Goal: Find specific page/section: Find specific page/section

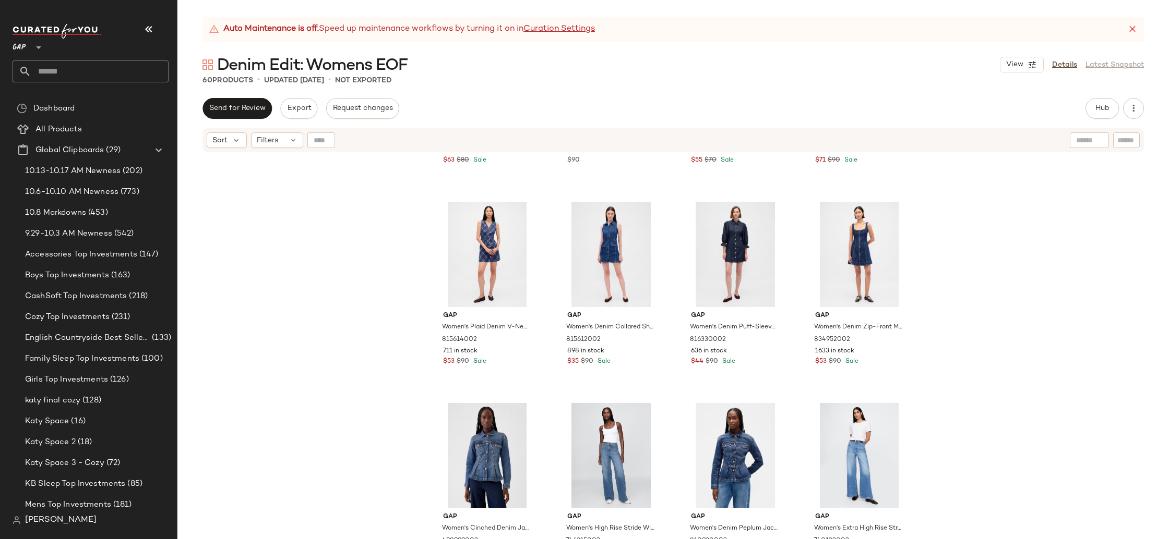
scroll to position [391, 0]
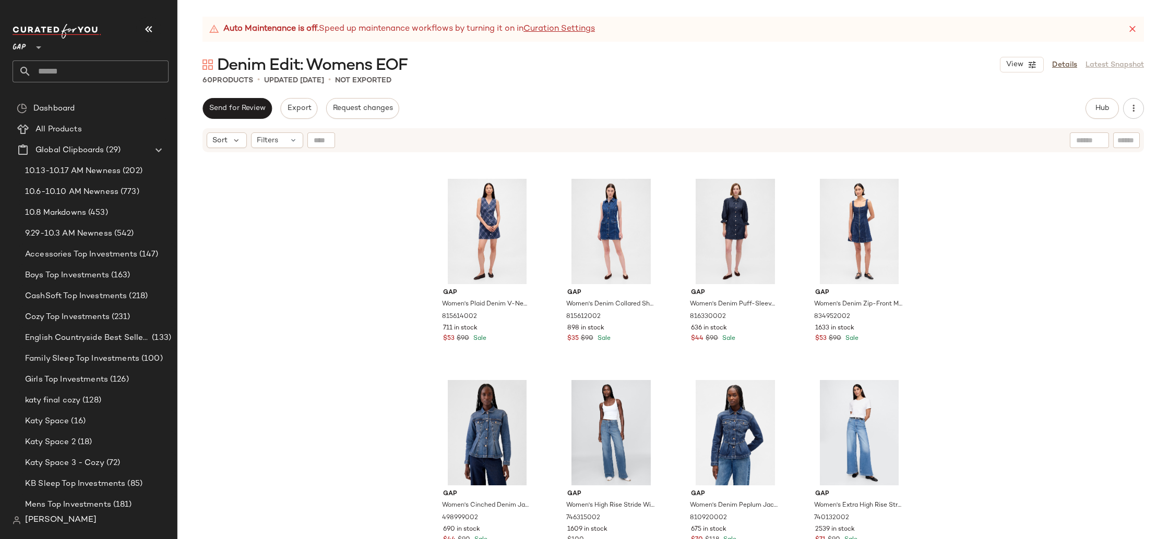
click at [1135, 27] on icon at bounding box center [1132, 29] width 10 height 10
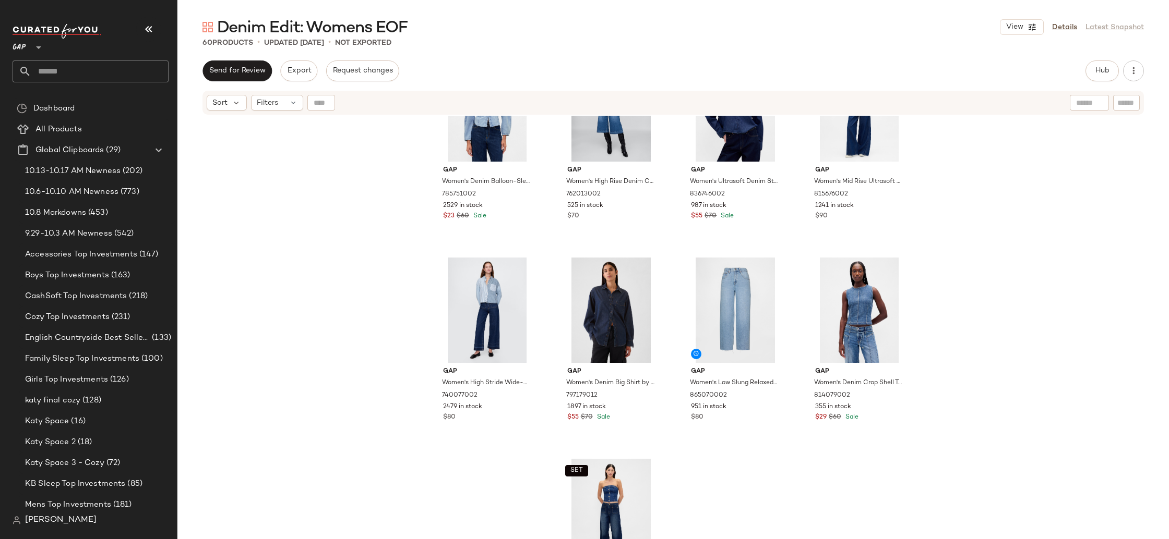
scroll to position [1219, 0]
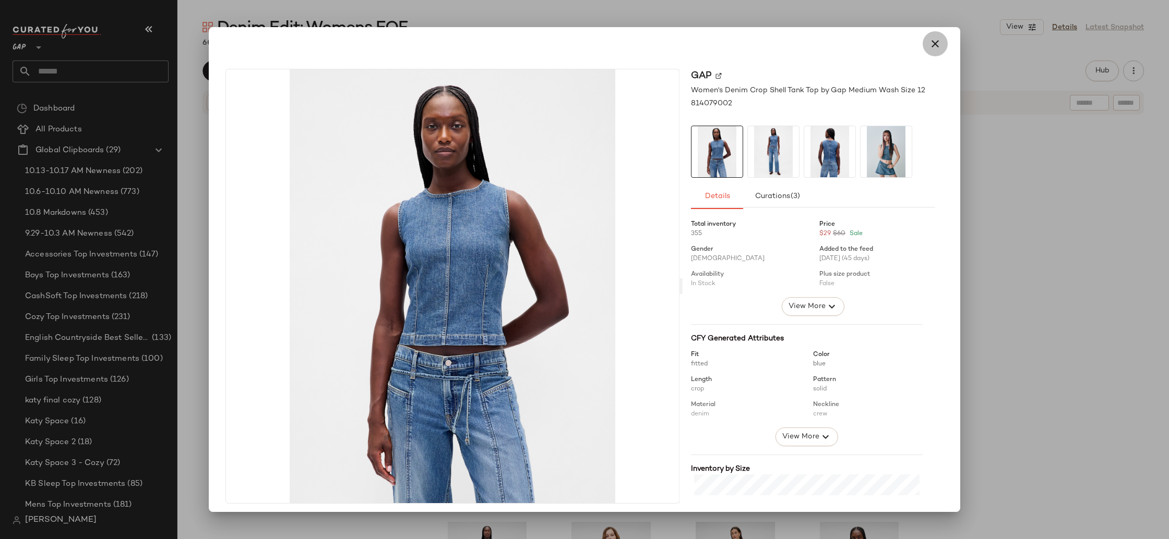
click at [938, 50] on button "button" at bounding box center [934, 43] width 25 height 25
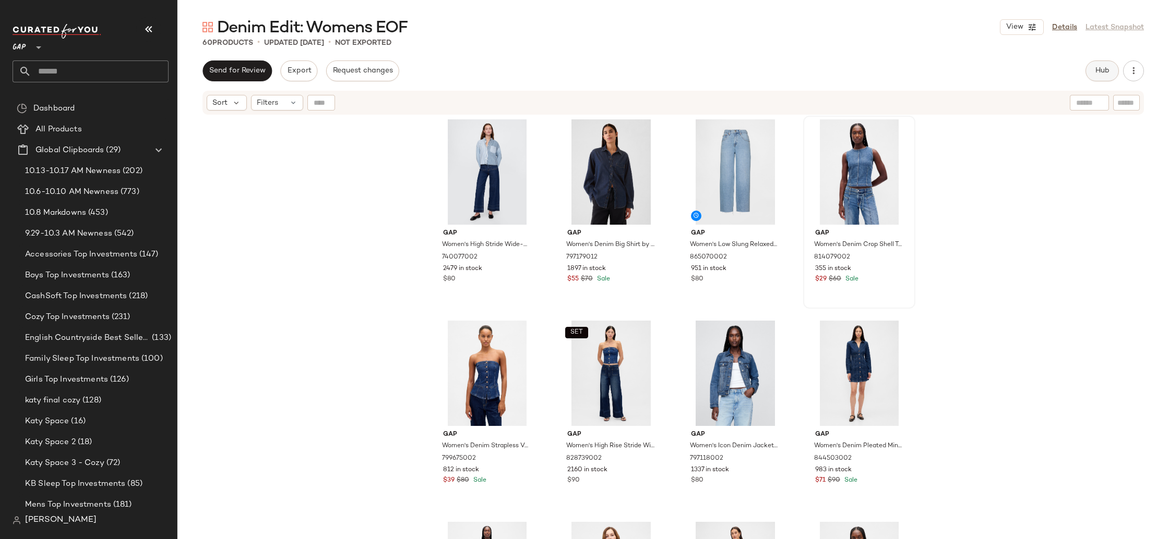
click at [1113, 70] on button "Hub" at bounding box center [1101, 71] width 33 height 21
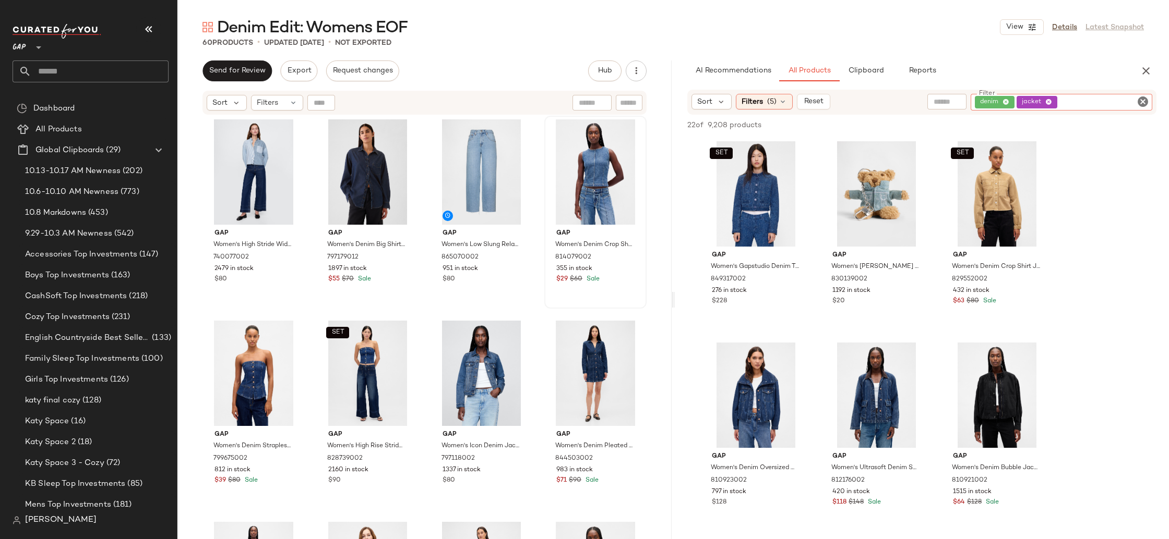
click at [1121, 101] on div "denim jacket" at bounding box center [1061, 102] width 182 height 17
click at [1049, 104] on icon at bounding box center [1048, 102] width 7 height 7
click at [1048, 103] on icon at bounding box center [1048, 102] width 7 height 7
drag, startPoint x: 1007, startPoint y: 102, endPoint x: 1020, endPoint y: 104, distance: 13.7
click at [1012, 103] on div "Sort Filters (5) Reset" at bounding box center [921, 102] width 469 height 24
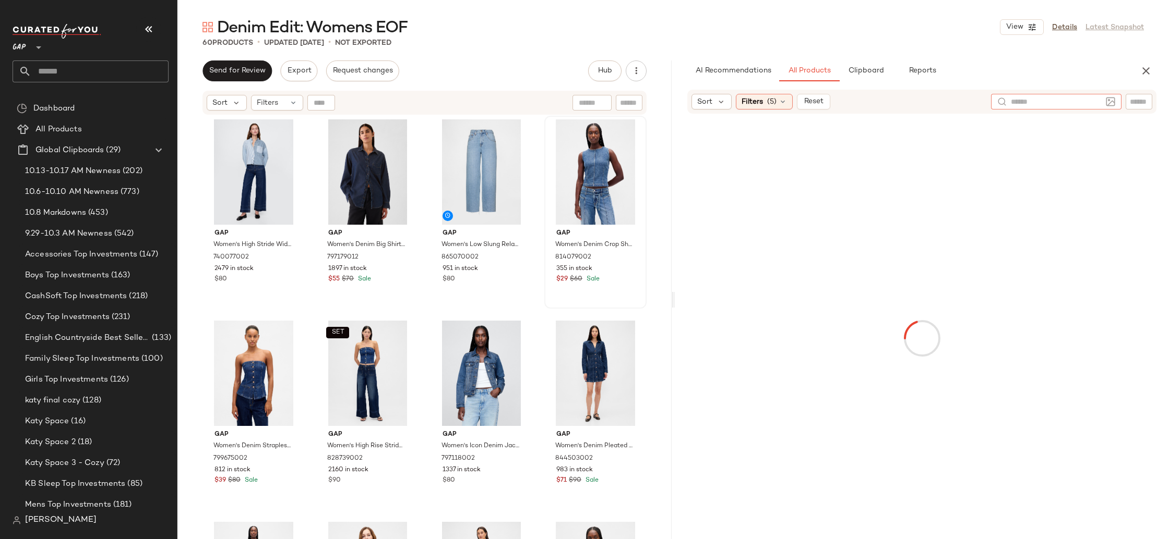
click at [1095, 104] on input "text" at bounding box center [1055, 102] width 91 height 11
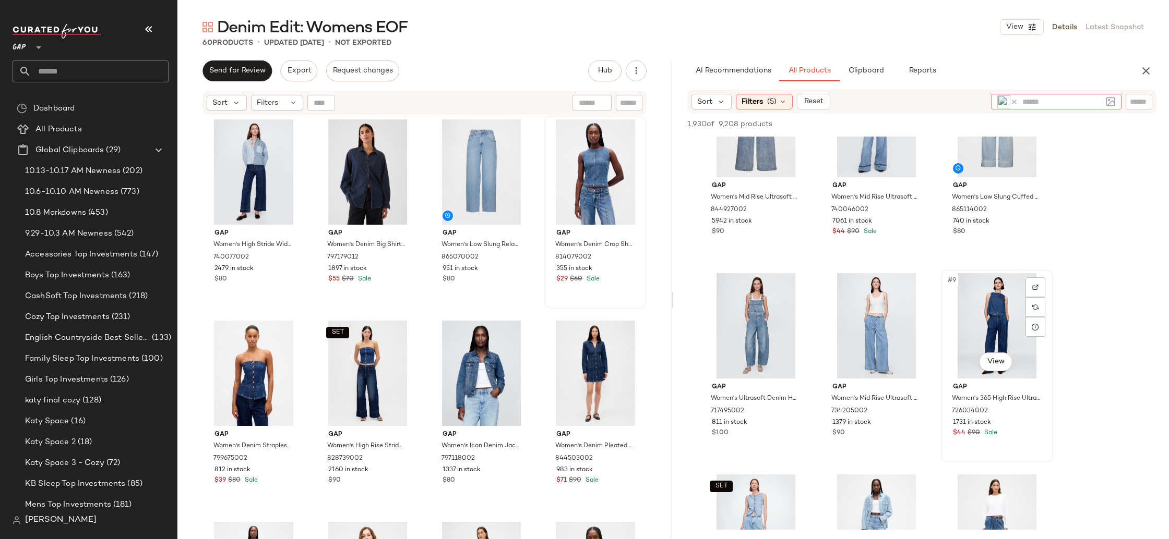
scroll to position [430, 0]
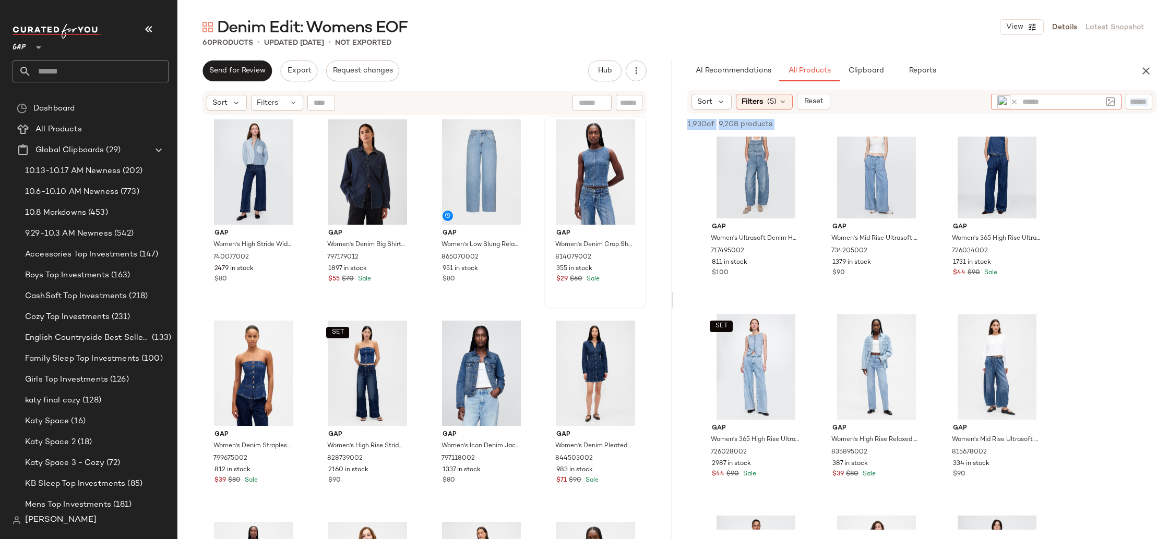
drag, startPoint x: 1136, startPoint y: 119, endPoint x: 1137, endPoint y: 82, distance: 37.1
click at [1137, 84] on div "AI Recommendations All Products Clipboard Reports Sort Filters (5) Reset 1,930 …" at bounding box center [922, 300] width 494 height 479
click at [1147, 69] on icon "button" at bounding box center [1145, 71] width 13 height 13
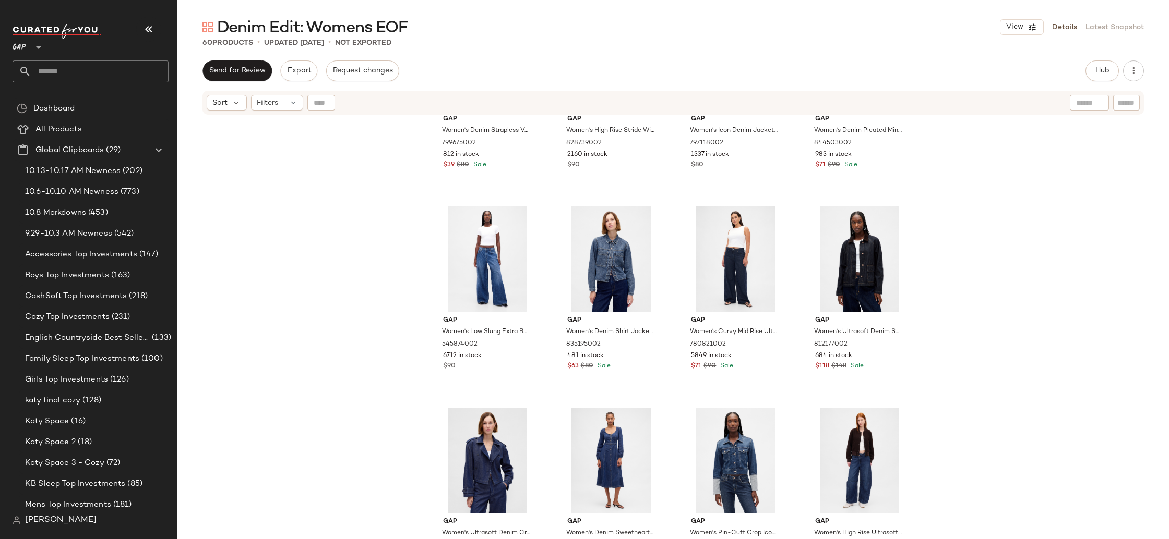
scroll to position [1539, 0]
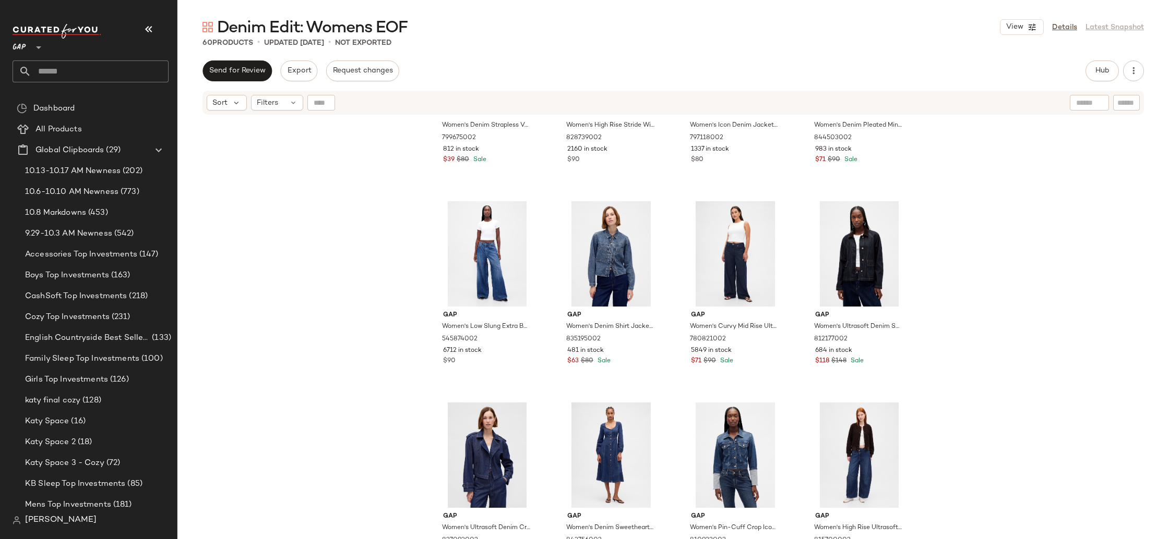
click at [1100, 104] on div at bounding box center [1088, 103] width 39 height 16
type input "*******"
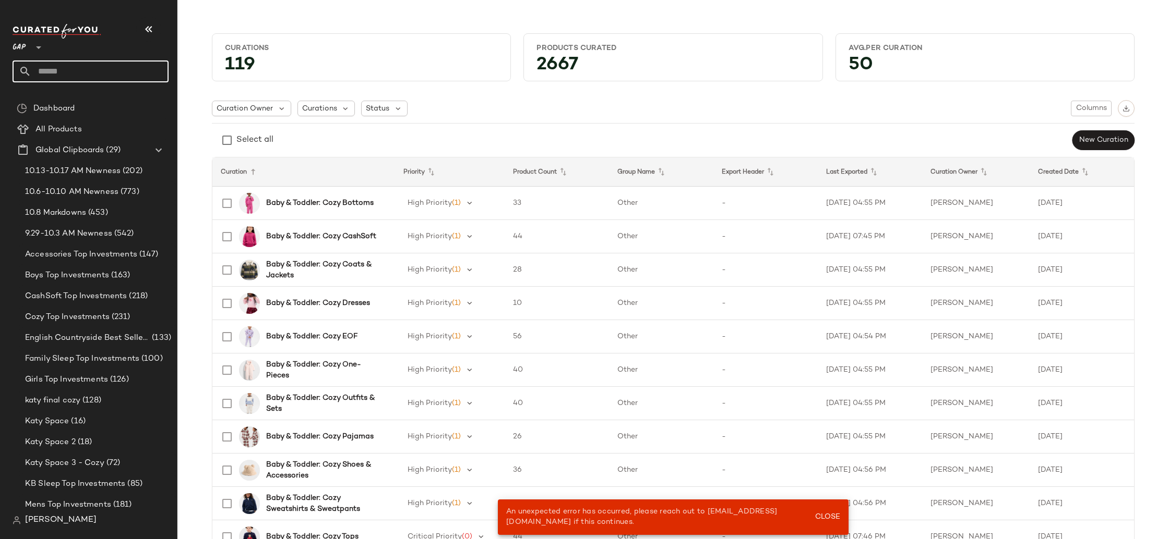
click at [110, 71] on input "text" at bounding box center [99, 72] width 137 height 22
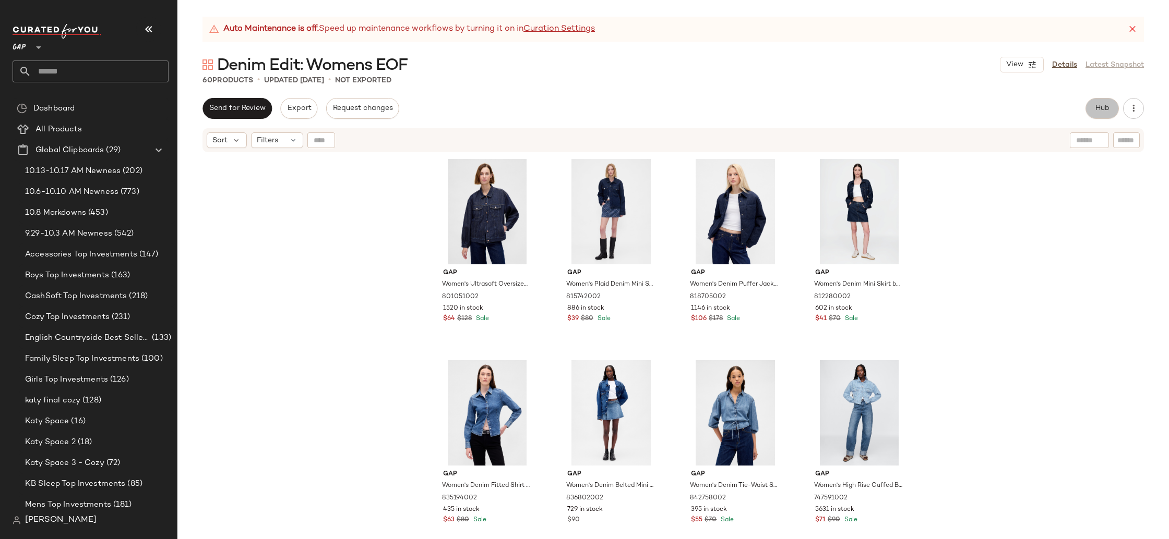
click at [1100, 115] on button "Hub" at bounding box center [1101, 108] width 33 height 21
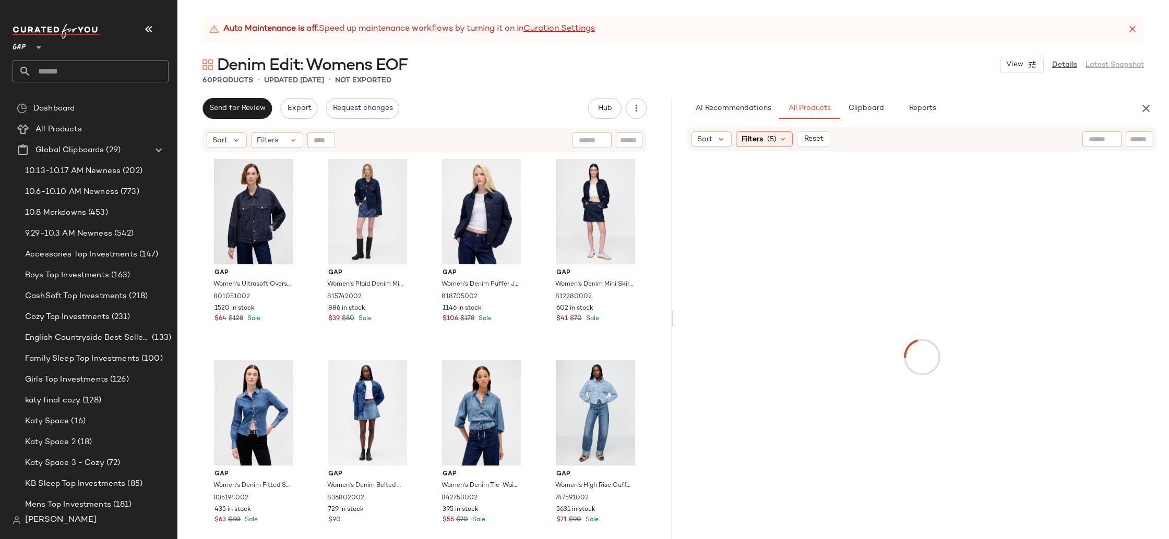
click at [1090, 133] on div at bounding box center [1101, 139] width 27 height 16
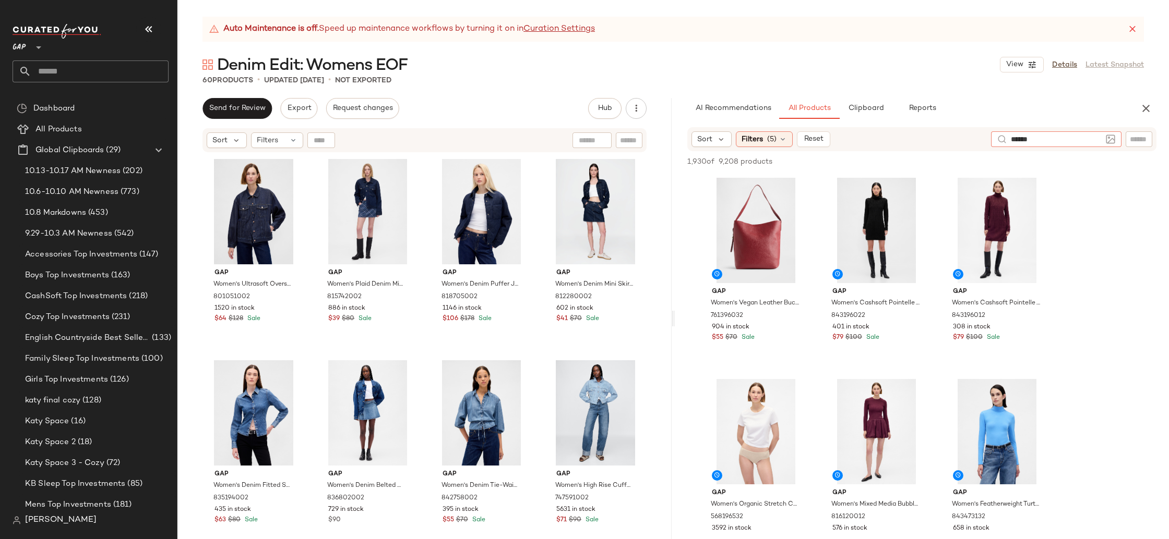
type input "*******"
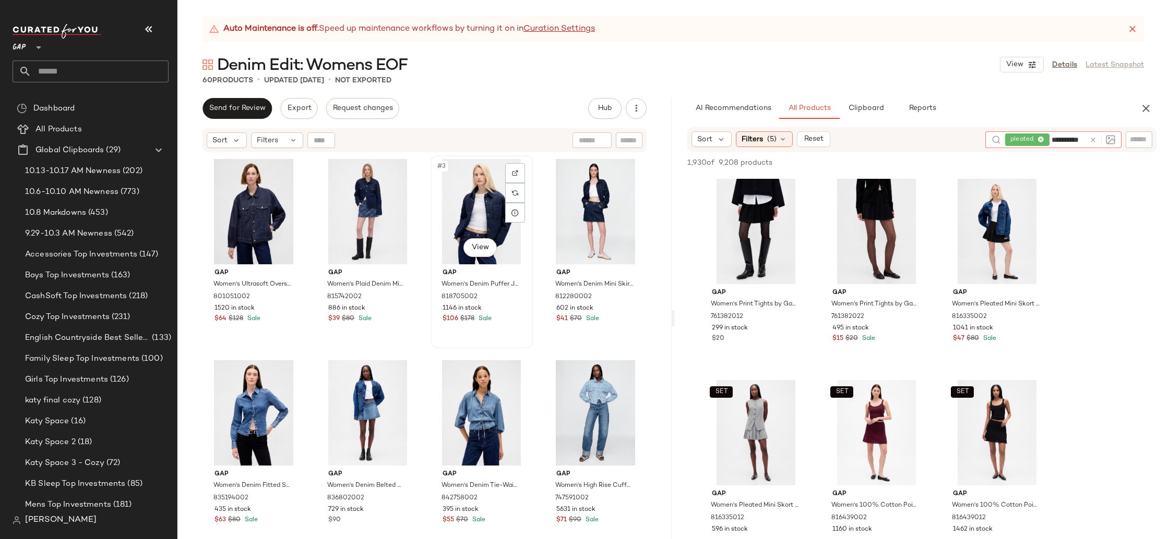
scroll to position [0, 3]
type input "**********"
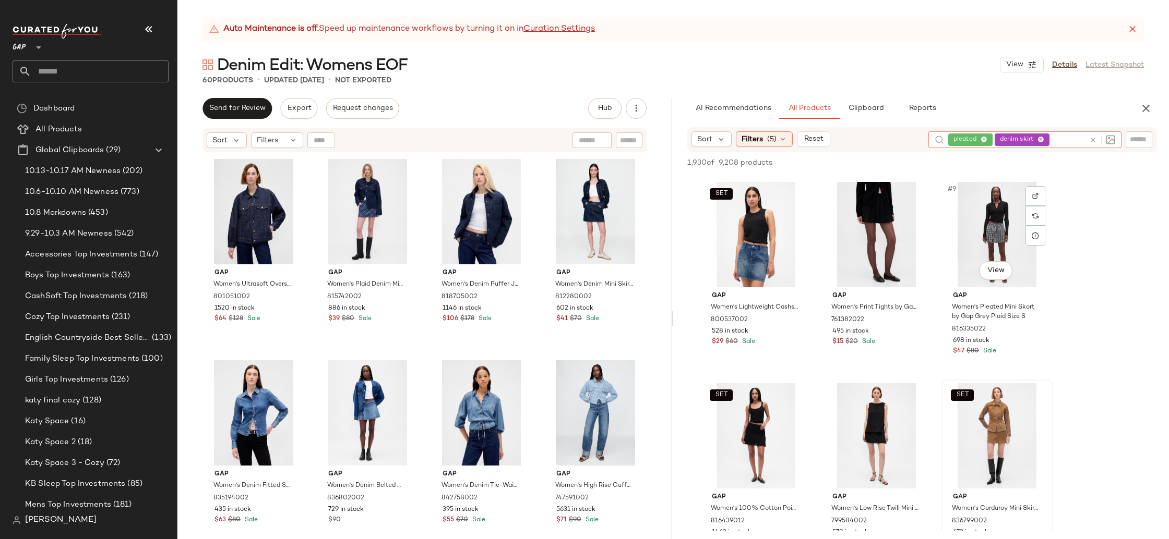
scroll to position [377, 0]
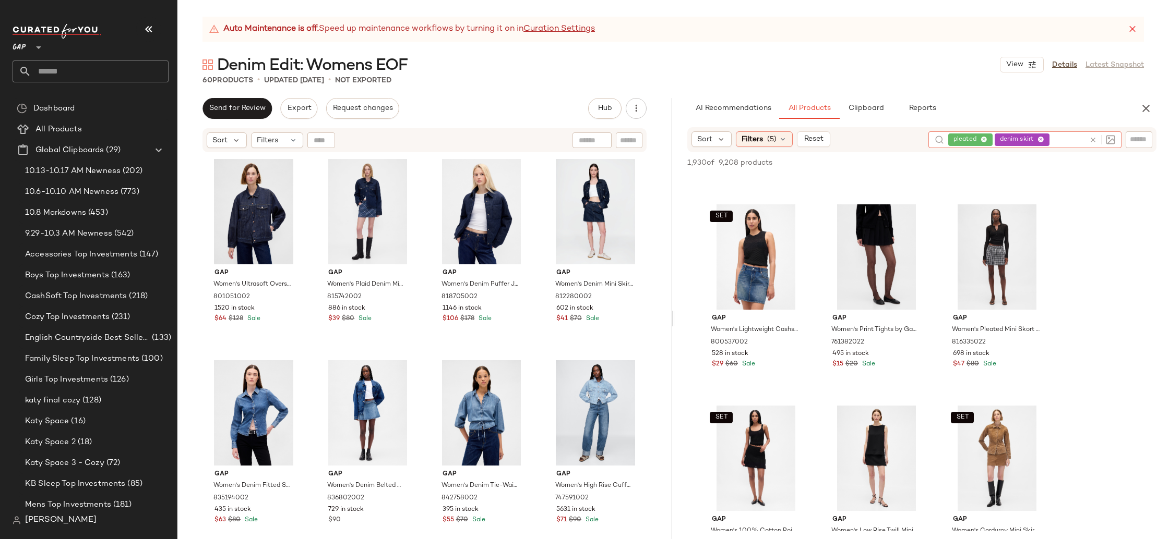
click at [981, 141] on icon at bounding box center [983, 140] width 7 height 7
click at [1044, 140] on span "denim skirt" at bounding box center [1021, 140] width 55 height 13
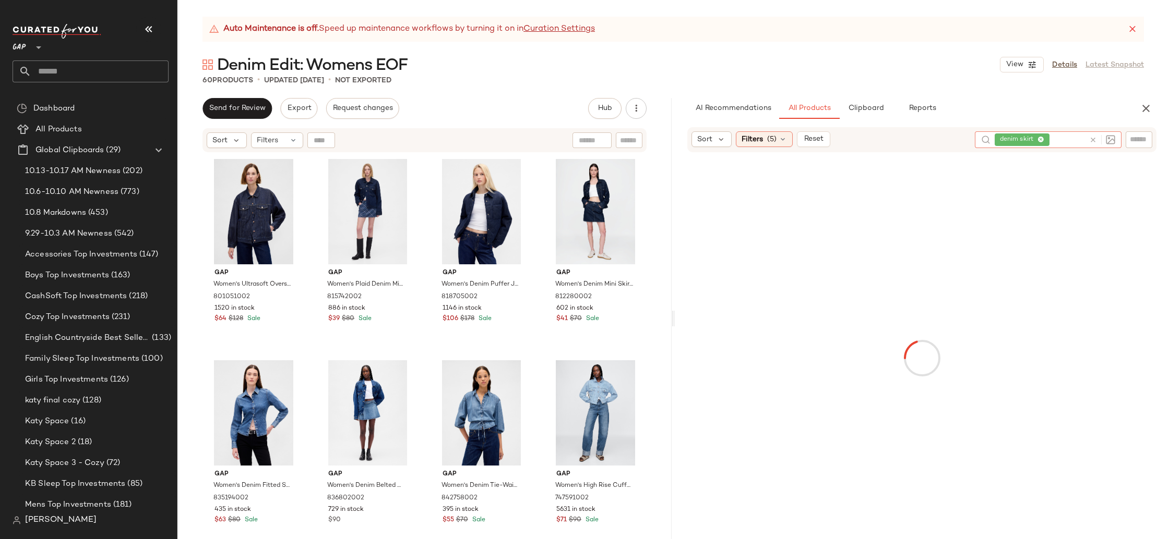
click at [1040, 140] on icon at bounding box center [1040, 140] width 7 height 7
